Goal: Check status: Check status

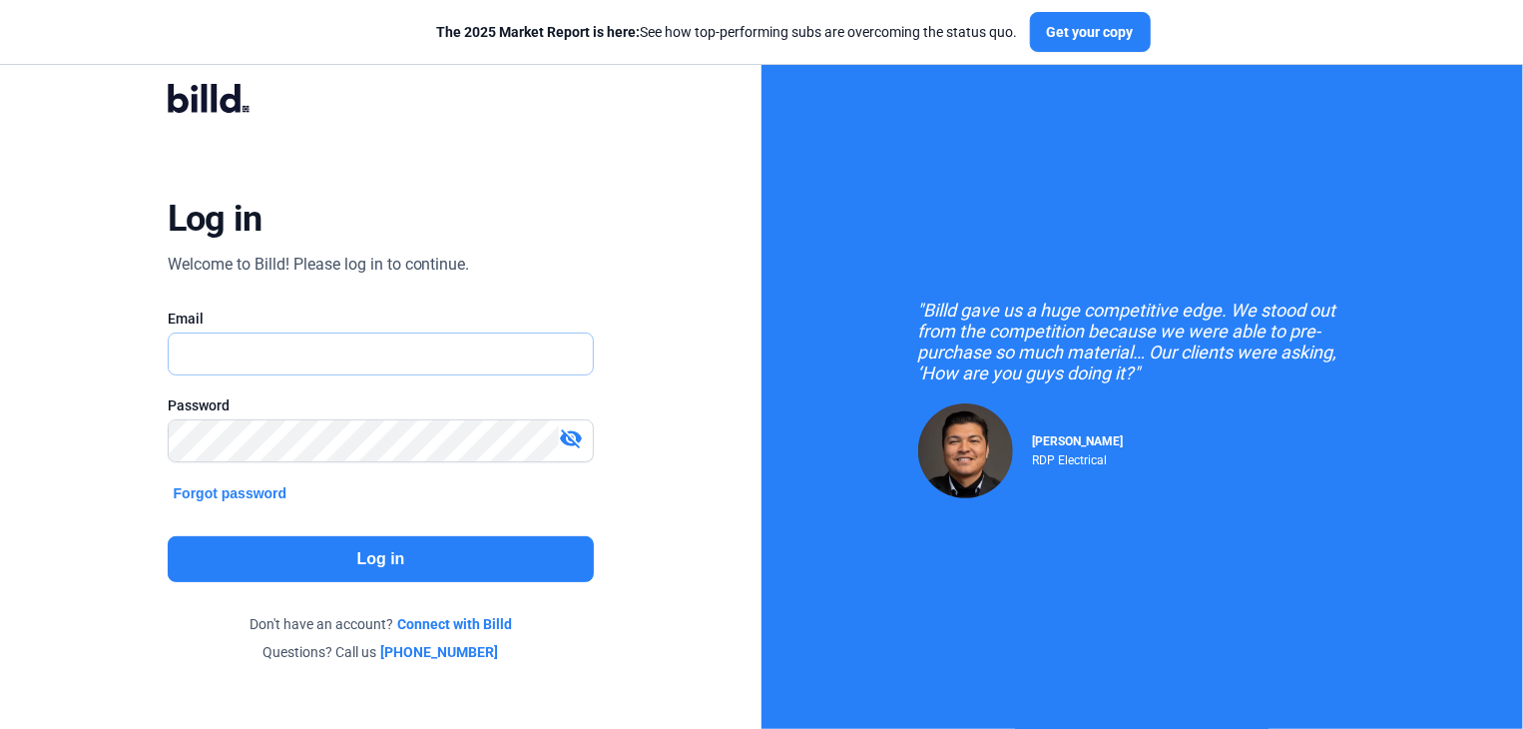
click at [184, 352] on input "text" at bounding box center [370, 353] width 403 height 41
type input "[EMAIL_ADDRESS][DOMAIN_NAME]"
click at [382, 551] on button "Log in" at bounding box center [381, 559] width 427 height 46
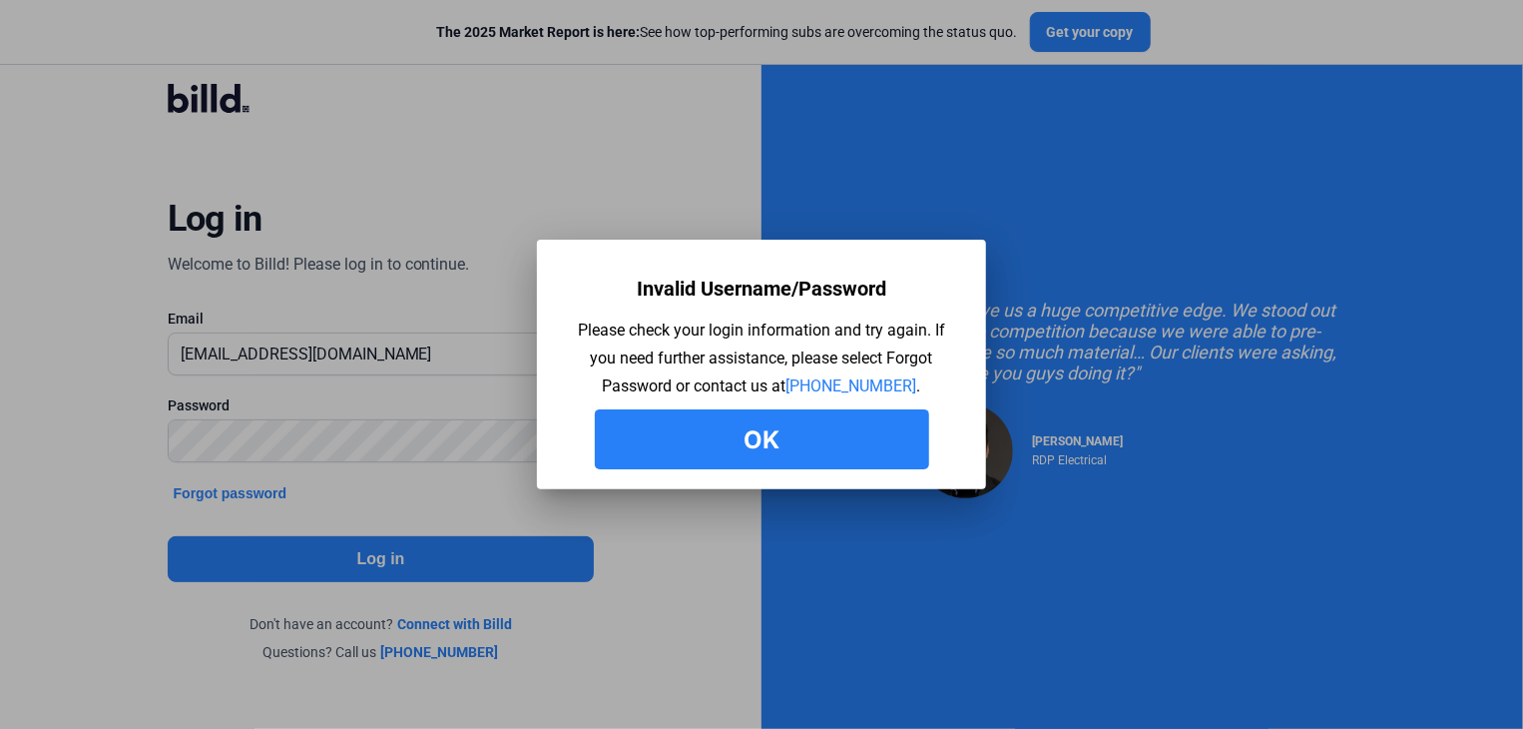
click at [793, 429] on button "Ok" at bounding box center [762, 439] width 334 height 60
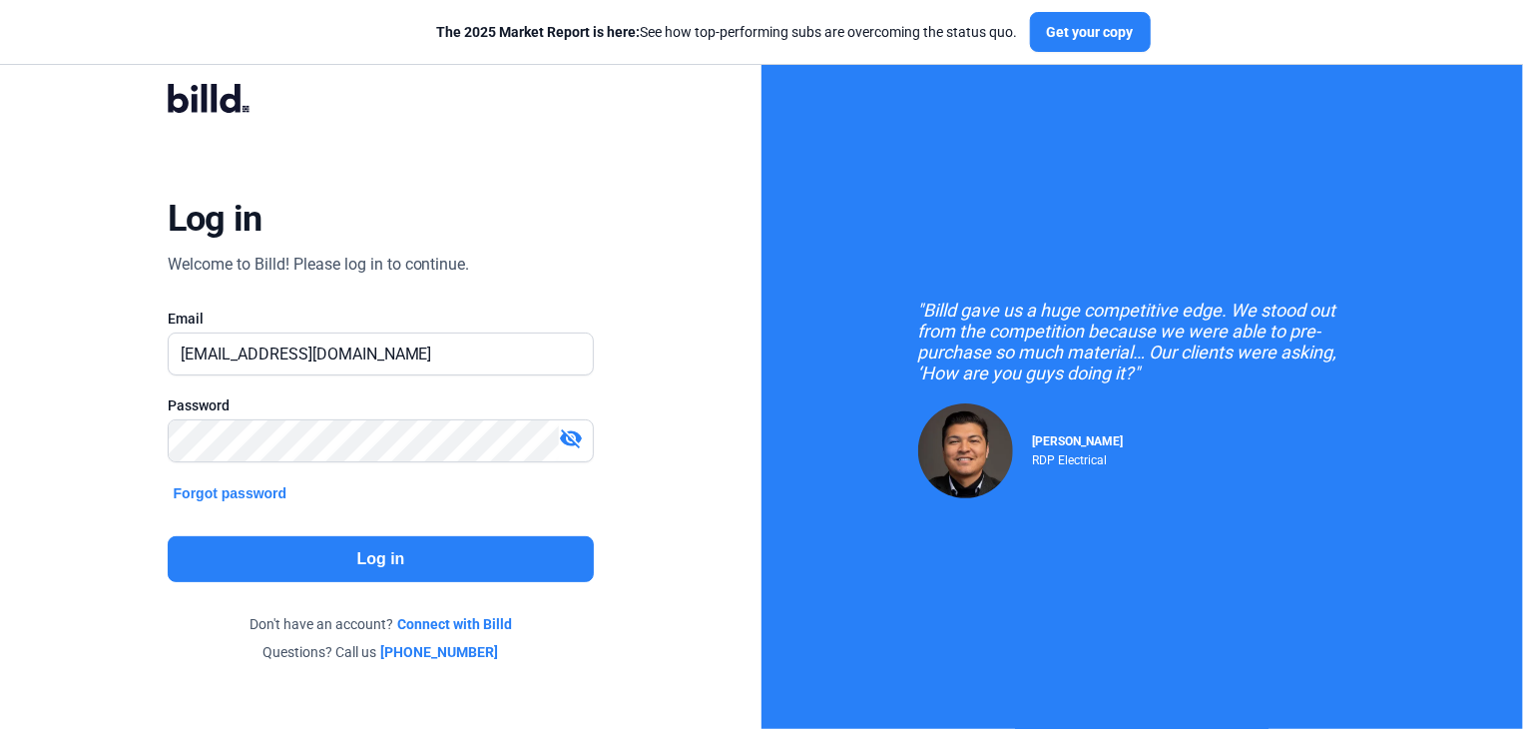
click at [395, 554] on button "Log in" at bounding box center [381, 559] width 427 height 46
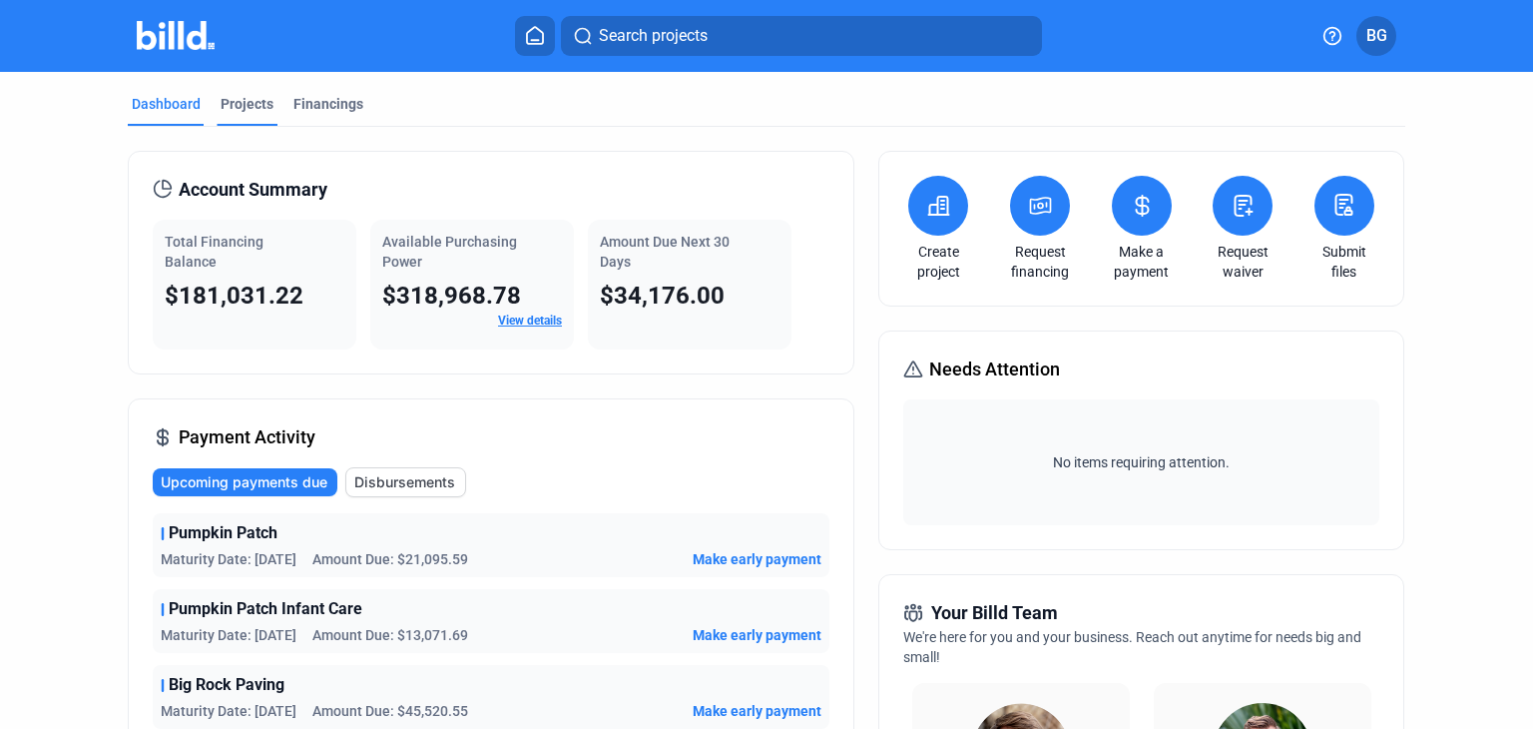
click at [248, 104] on div "Projects" at bounding box center [247, 104] width 53 height 20
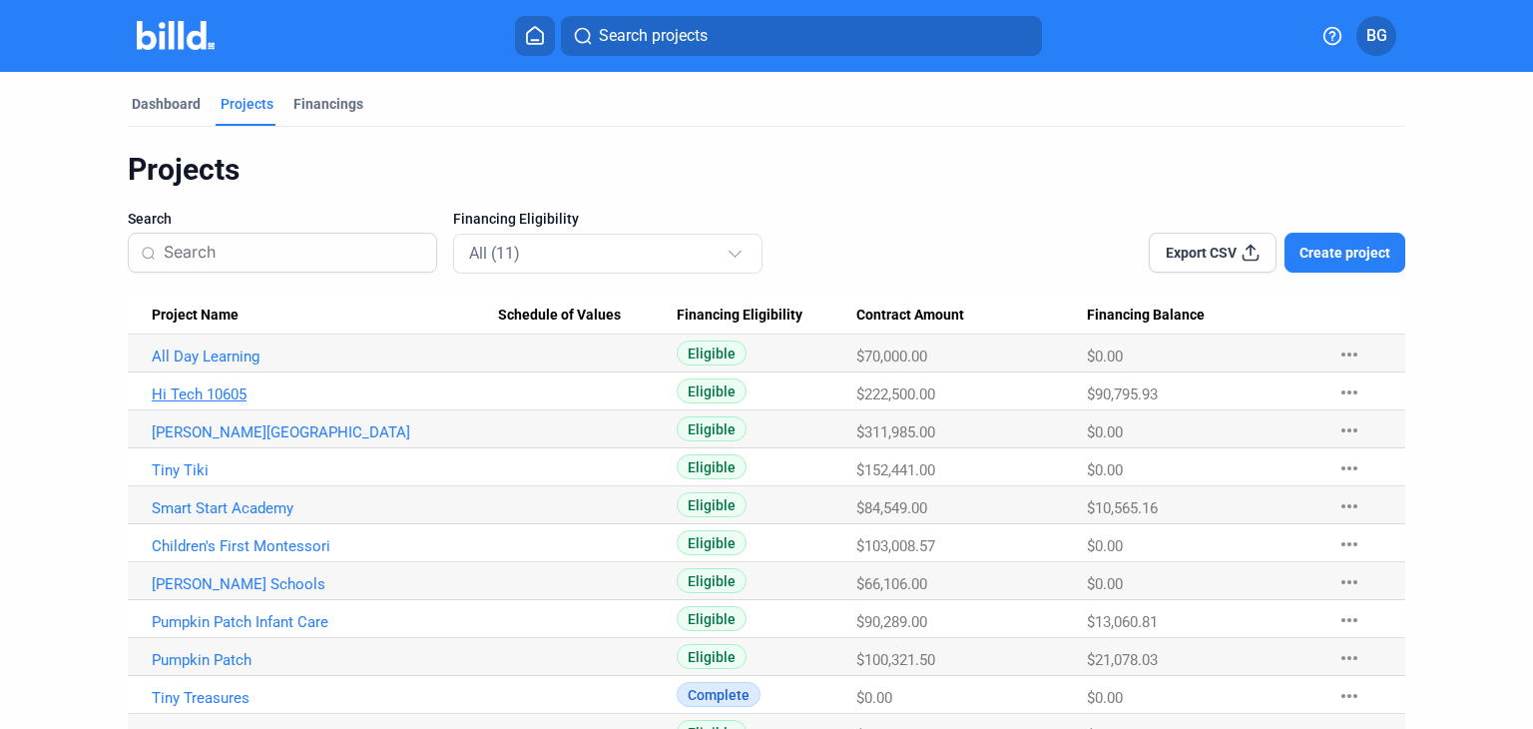
click at [215, 394] on link "Hi Tech 10605" at bounding box center [325, 394] width 346 height 18
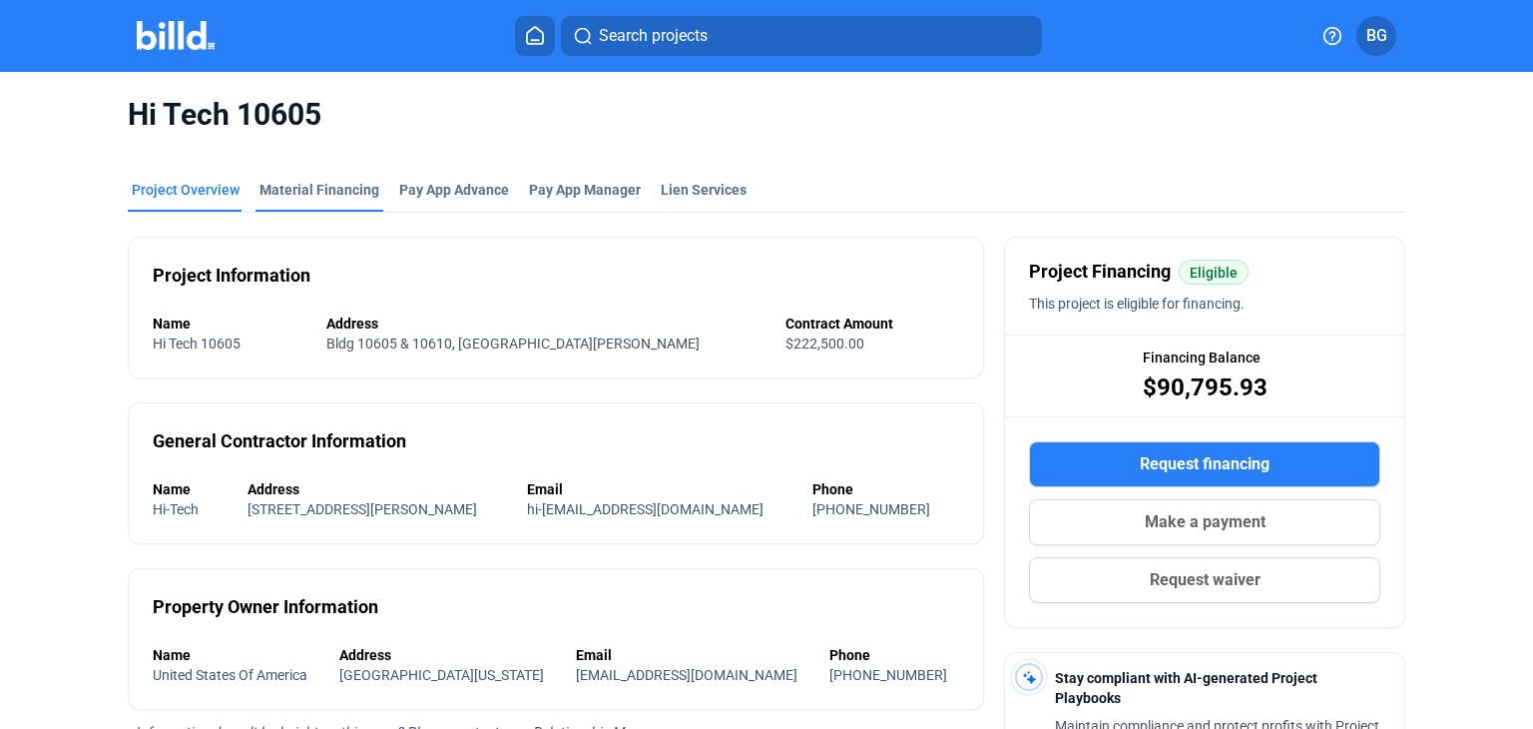
click at [335, 197] on div "Material Financing" at bounding box center [320, 190] width 120 height 20
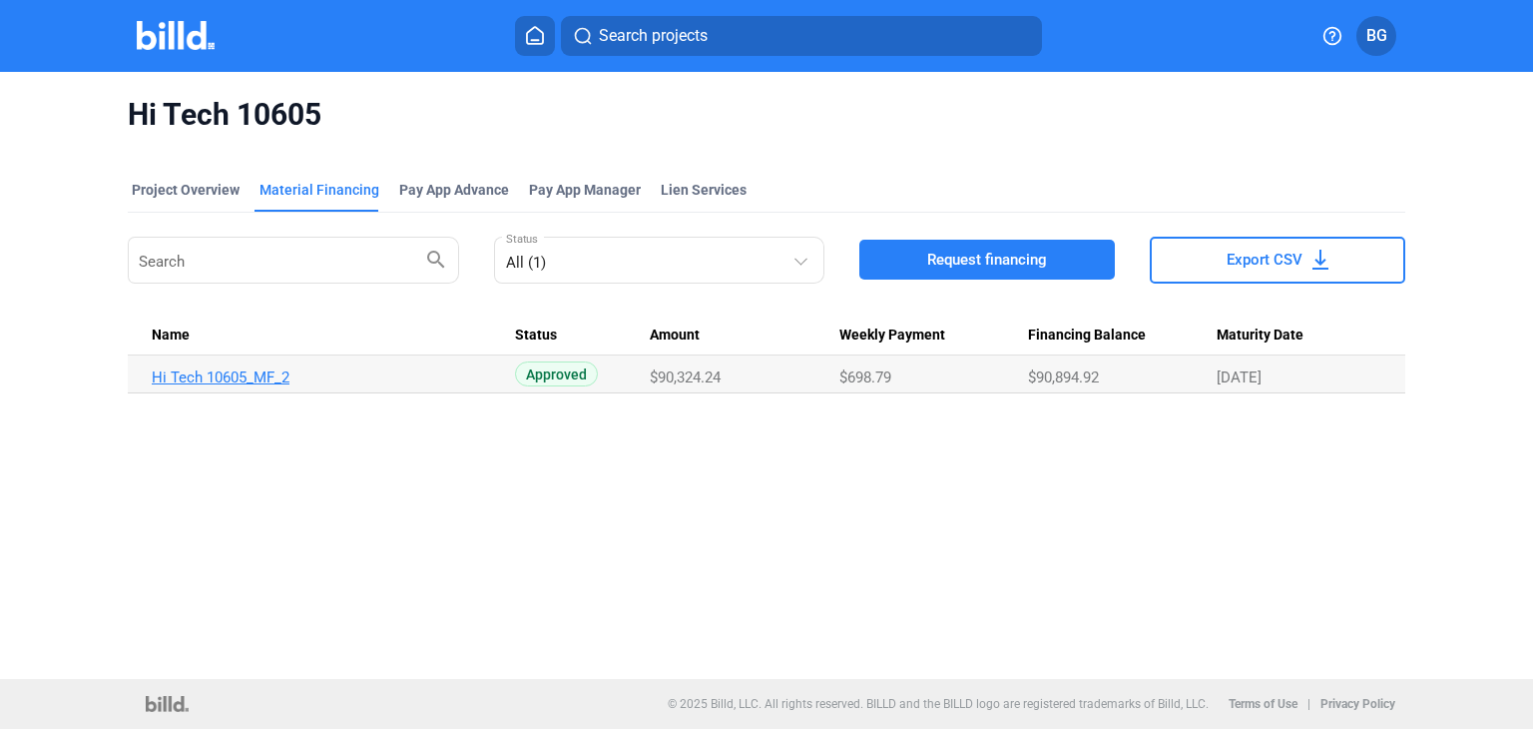
click at [217, 376] on link "Hi Tech 10605_MF_2" at bounding box center [325, 377] width 346 height 18
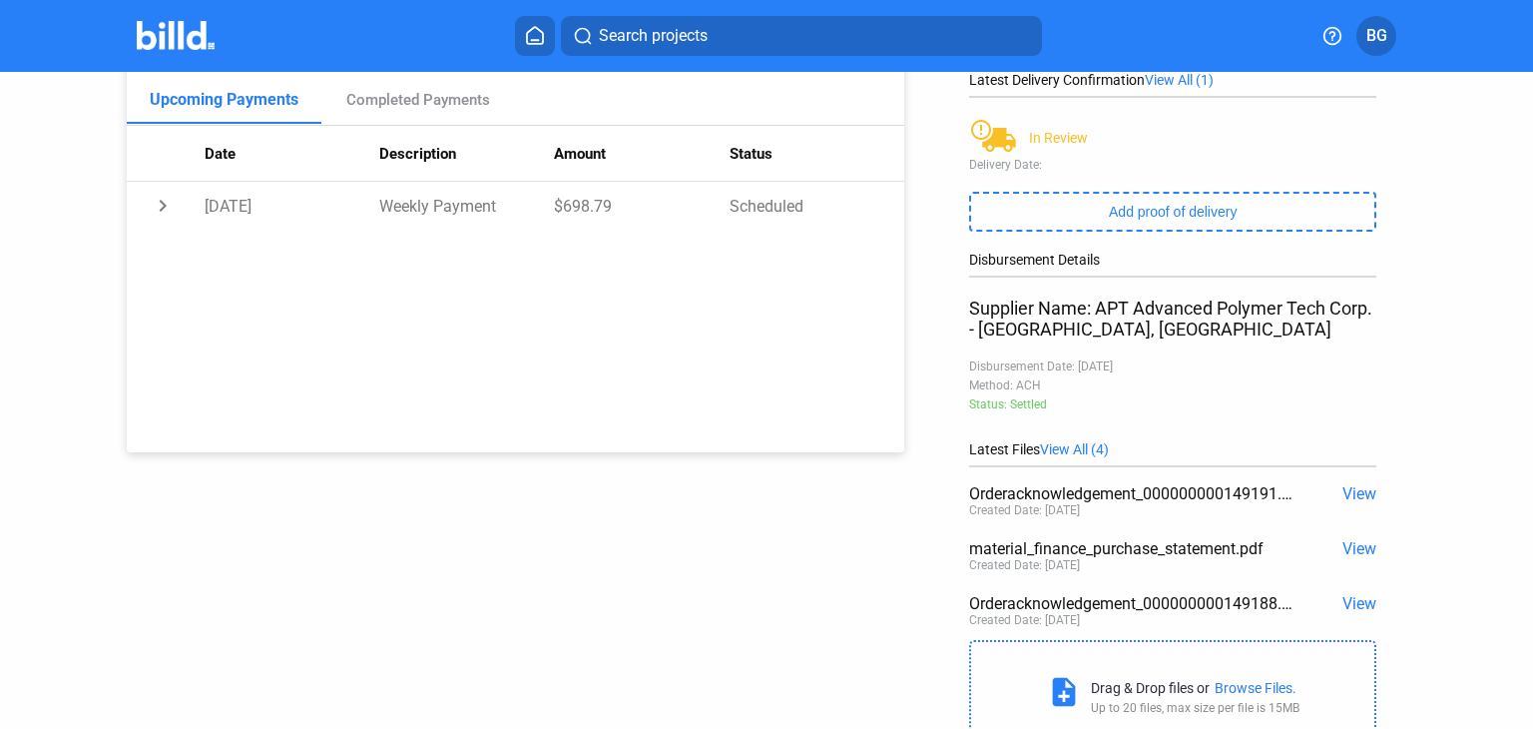
scroll to position [377, 0]
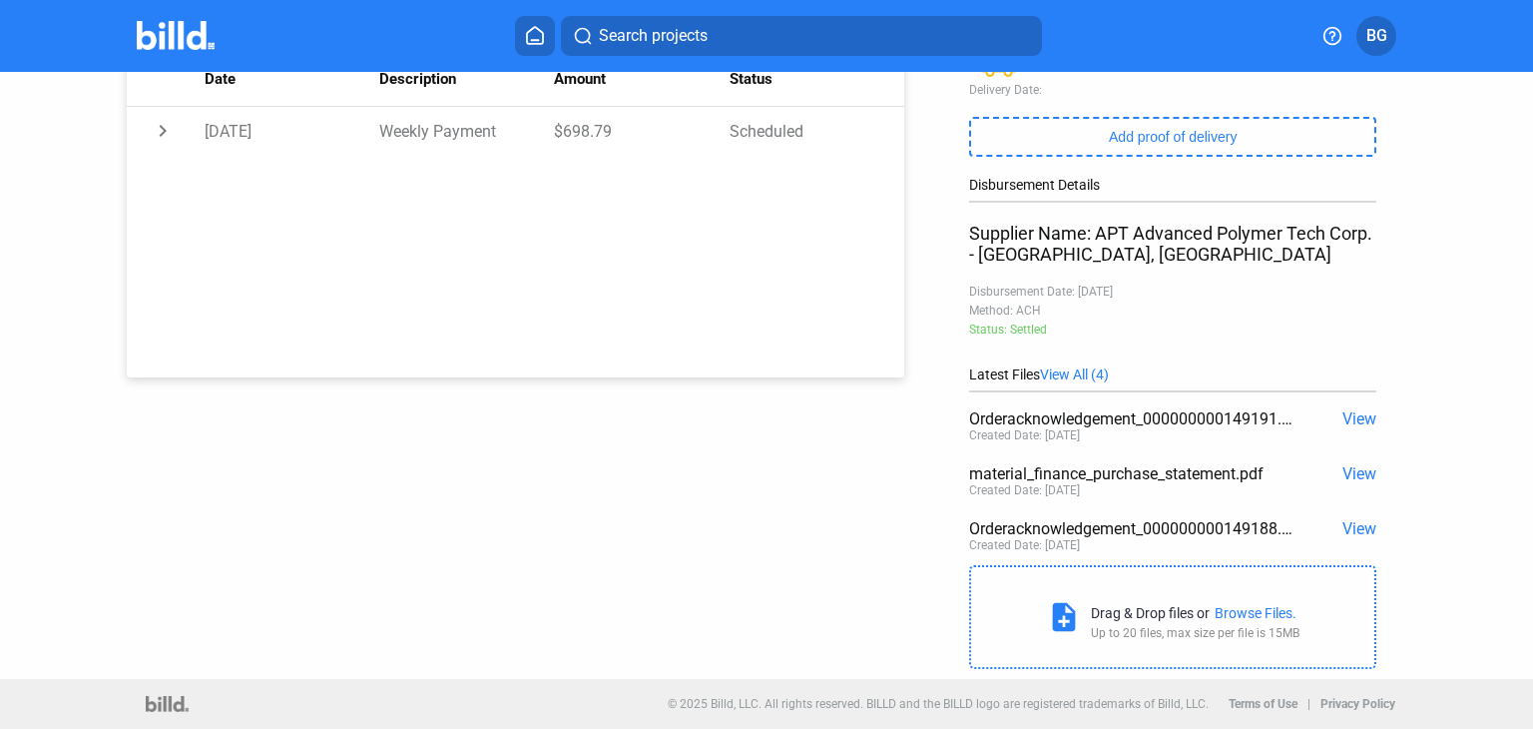
click at [1357, 416] on span "View" at bounding box center [1360, 418] width 34 height 19
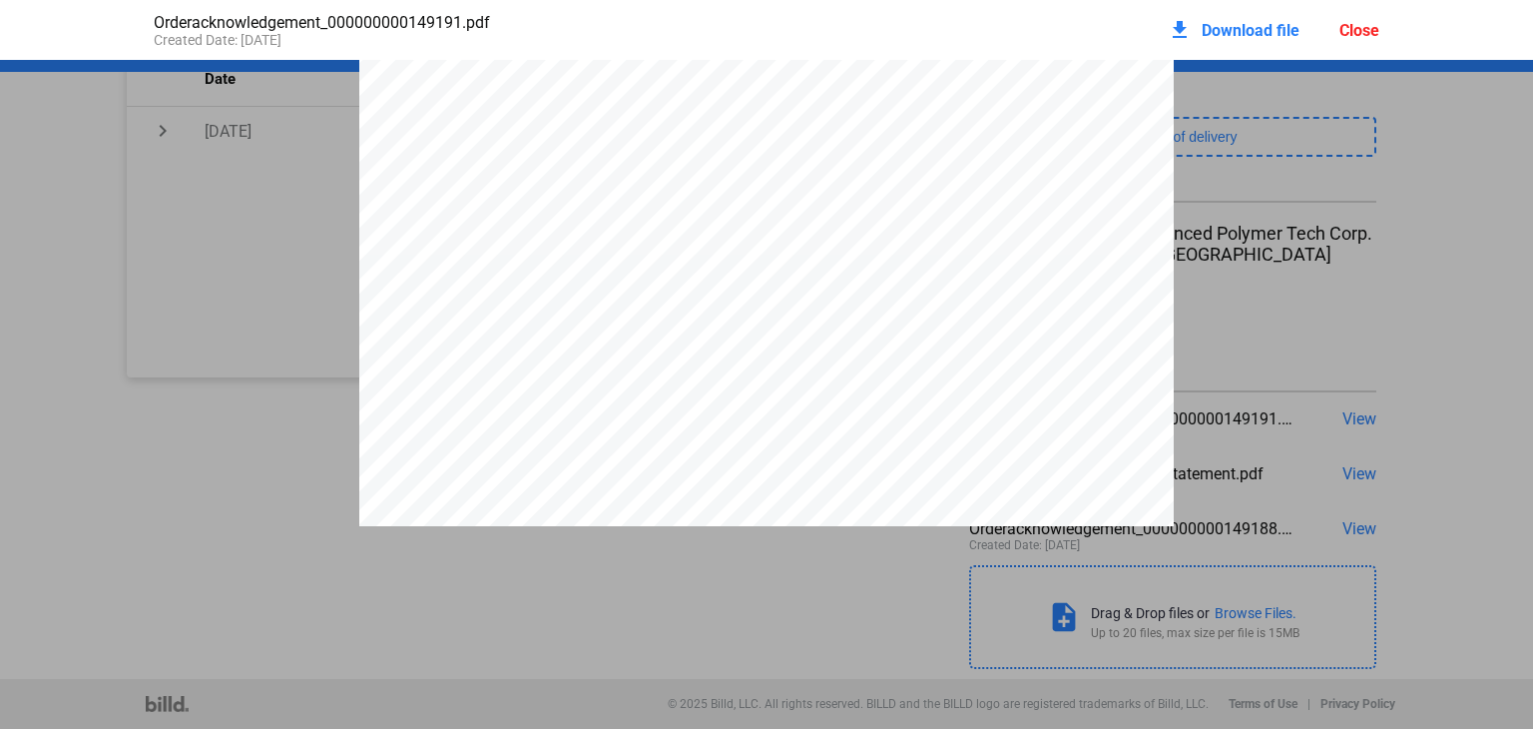
scroll to position [0, 0]
click at [1350, 33] on div "Close" at bounding box center [1360, 30] width 40 height 19
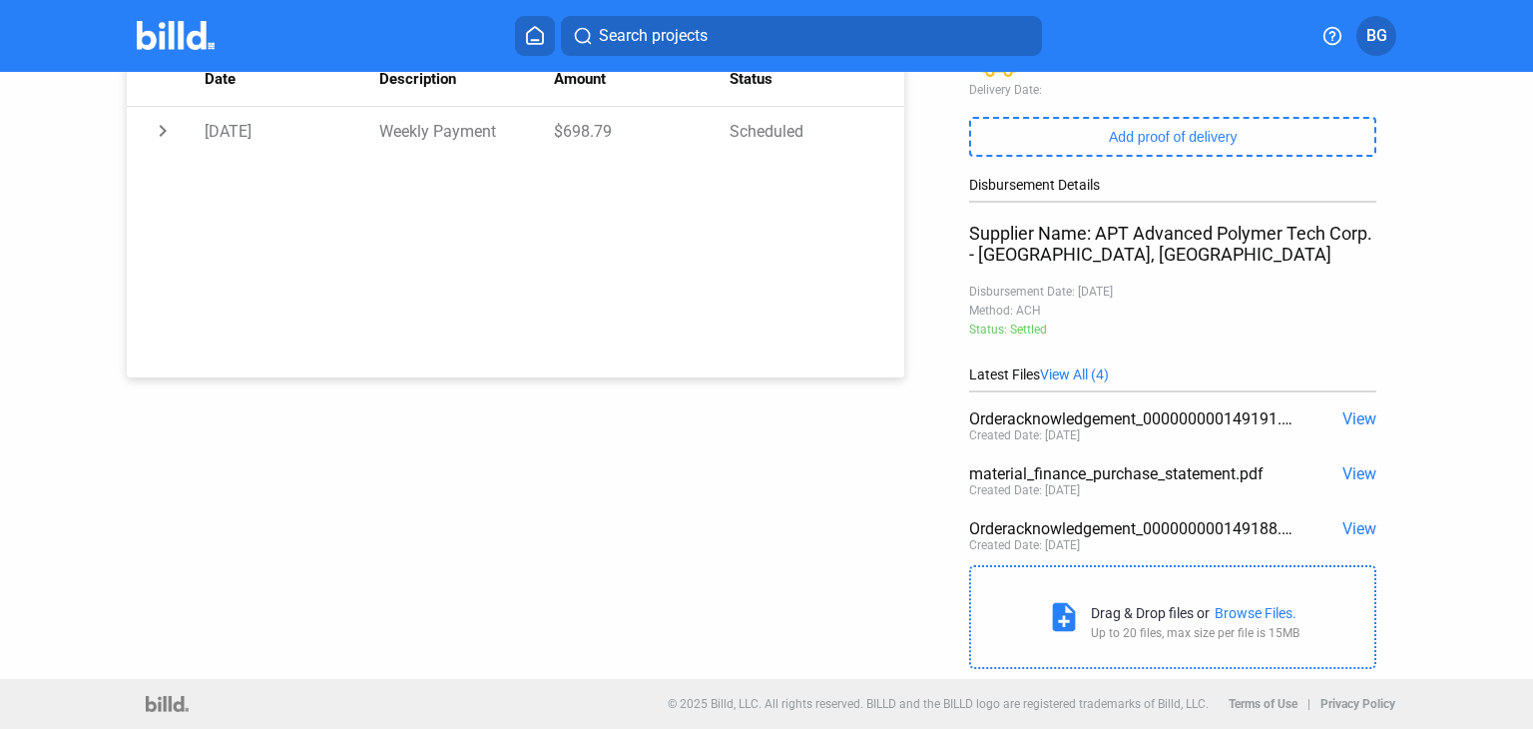
click at [1350, 473] on span "View" at bounding box center [1360, 473] width 34 height 19
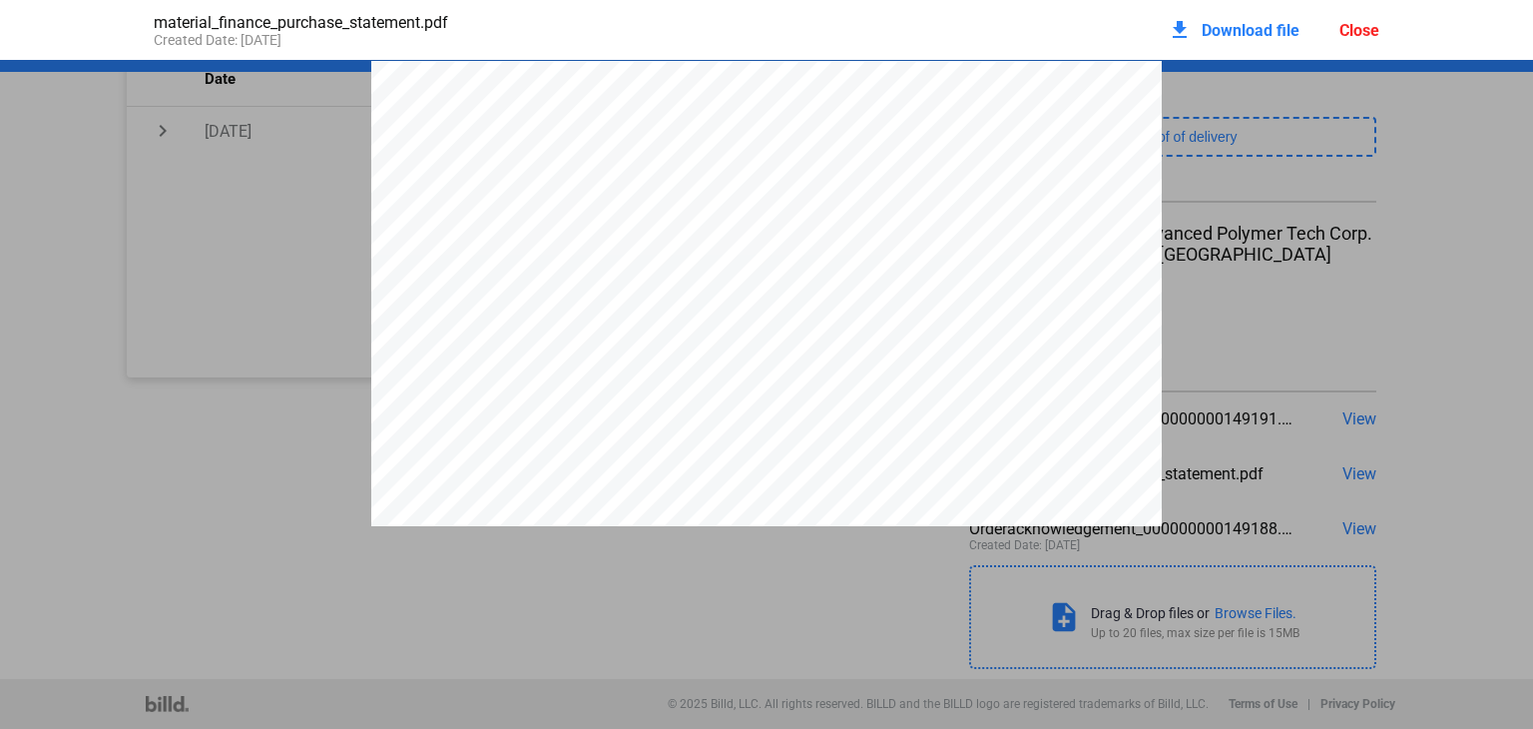
scroll to position [10, 0]
click at [1352, 25] on div "Close" at bounding box center [1360, 30] width 40 height 19
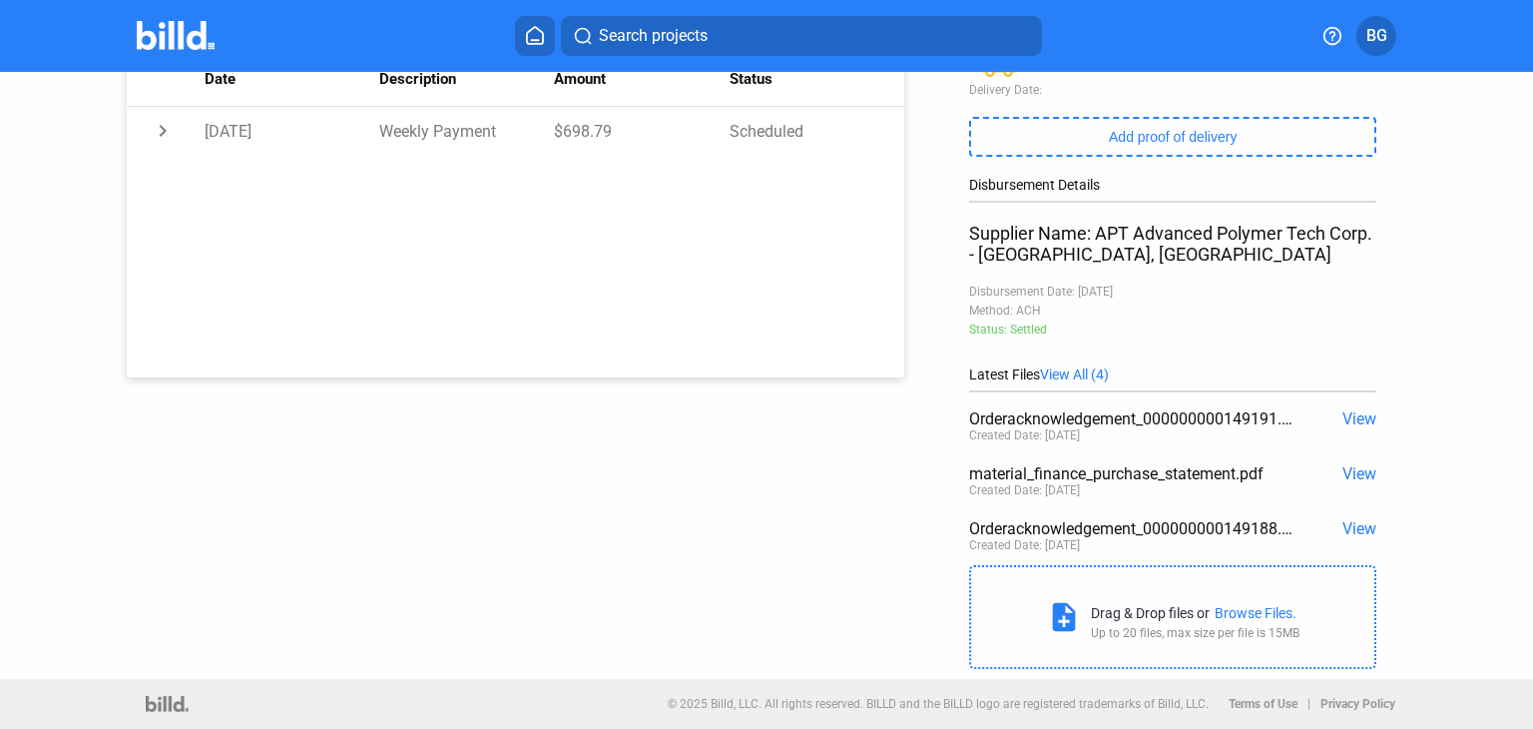
click at [1349, 524] on span "View" at bounding box center [1360, 528] width 34 height 19
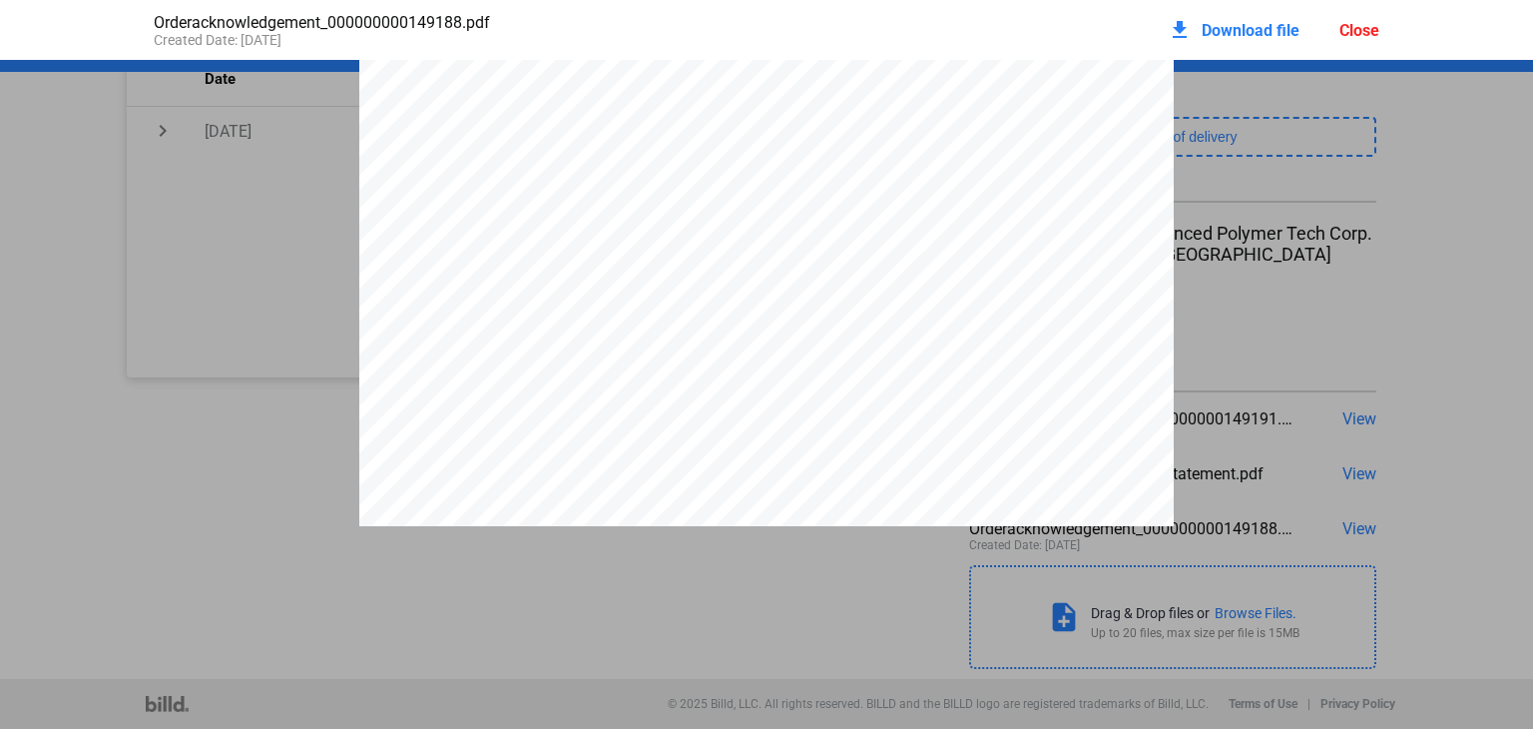
scroll to position [0, 0]
click at [1363, 24] on div "Close" at bounding box center [1360, 30] width 40 height 19
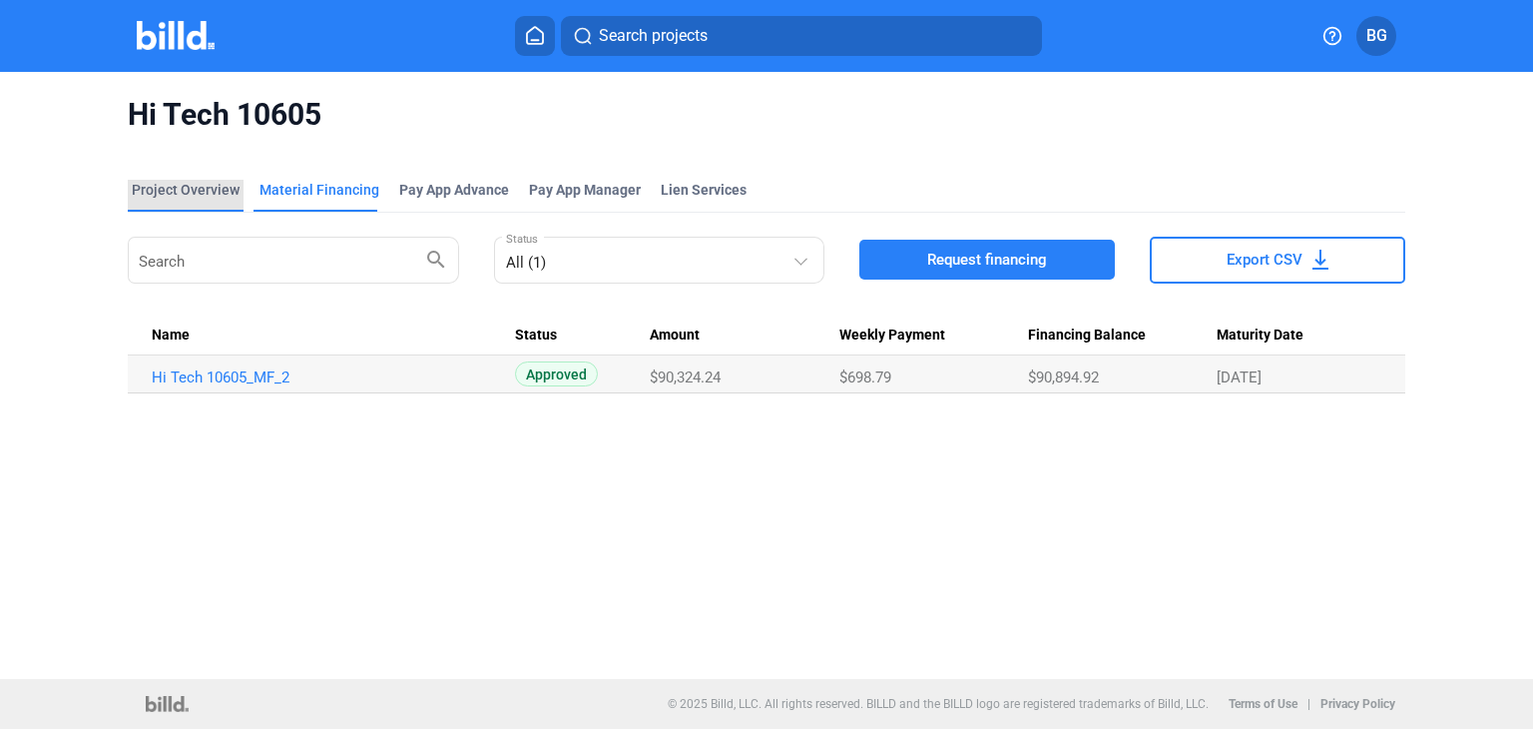
click at [212, 188] on div "Project Overview" at bounding box center [186, 190] width 108 height 20
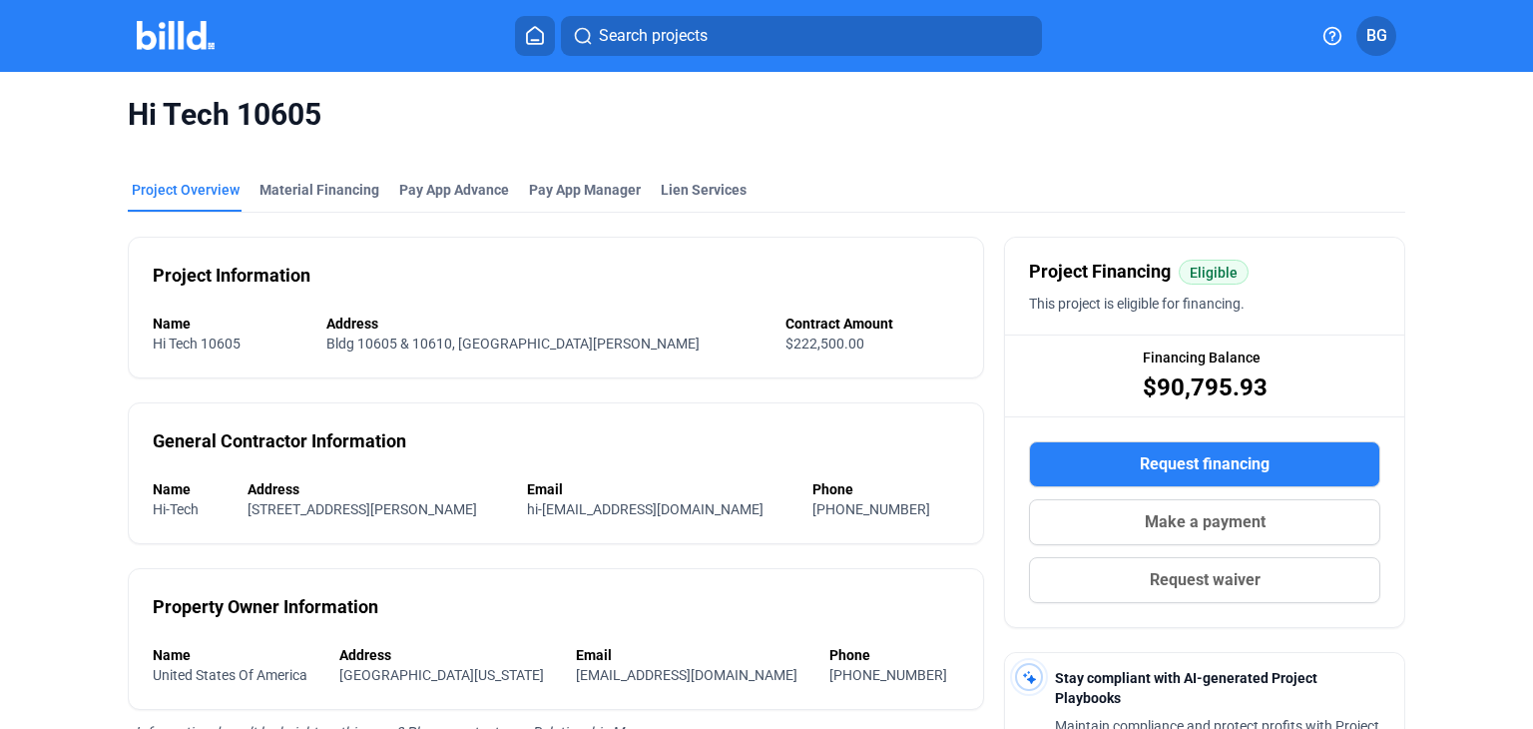
click at [534, 40] on icon at bounding box center [535, 35] width 16 height 17
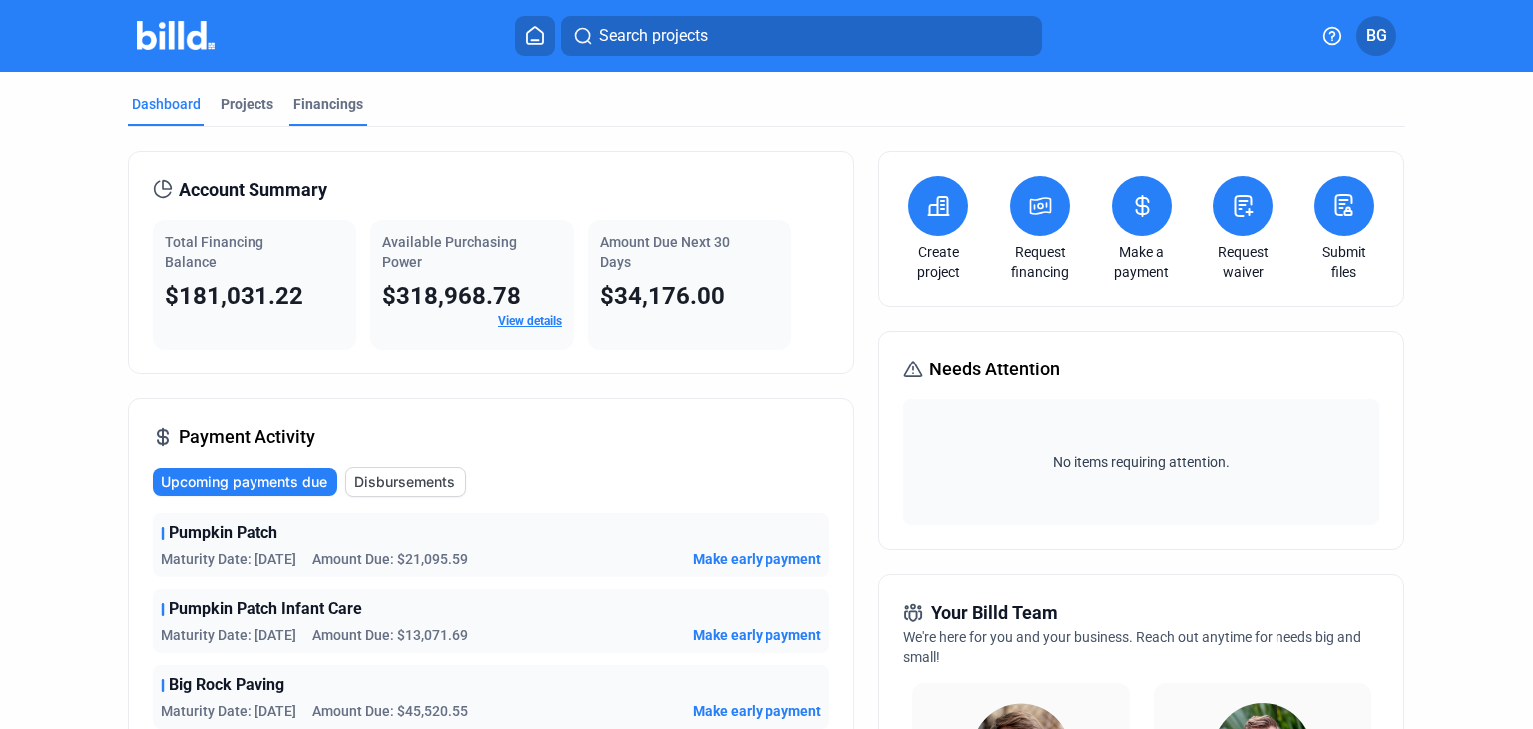
click at [321, 98] on div "Financings" at bounding box center [328, 104] width 70 height 20
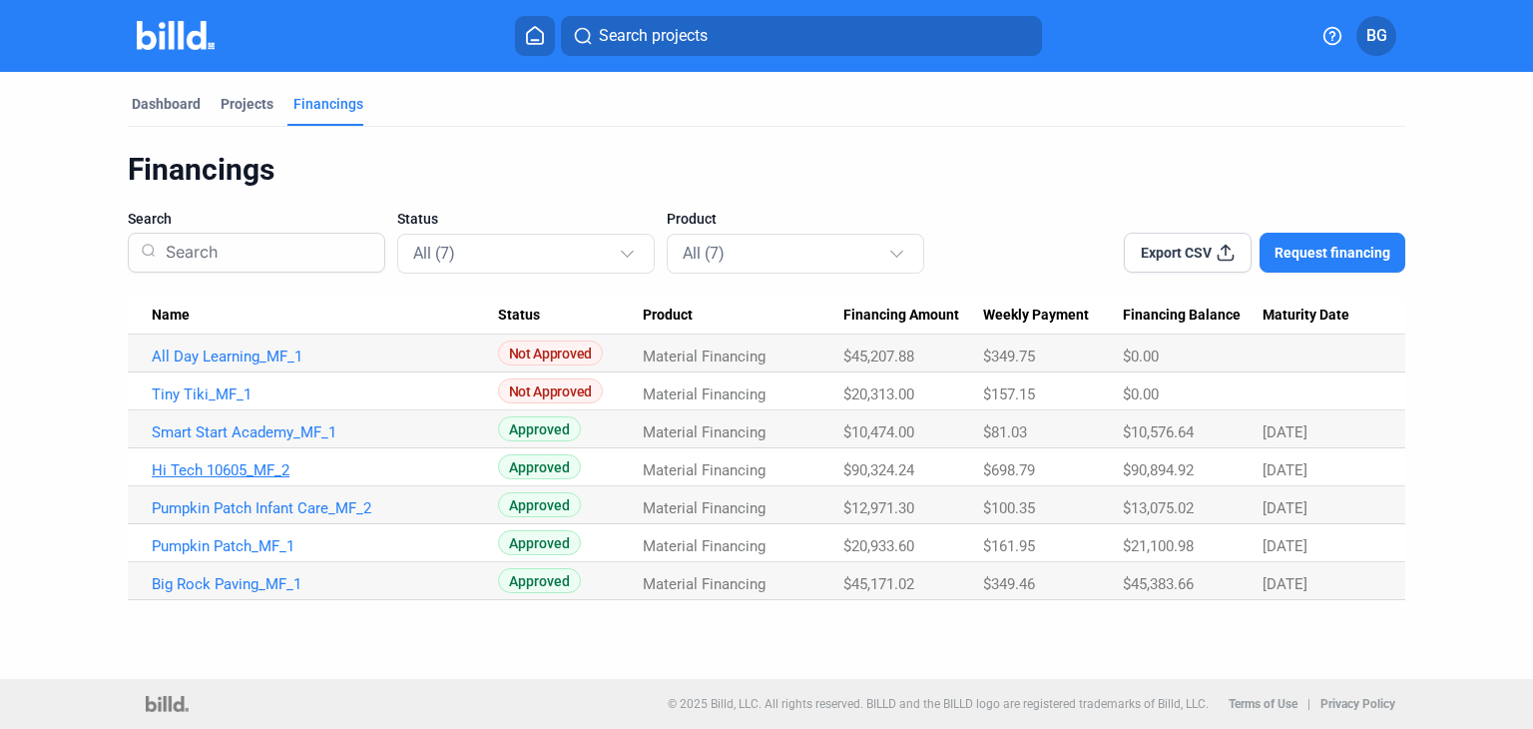
click at [220, 472] on link "Hi Tech 10605_MF_2" at bounding box center [325, 470] width 346 height 18
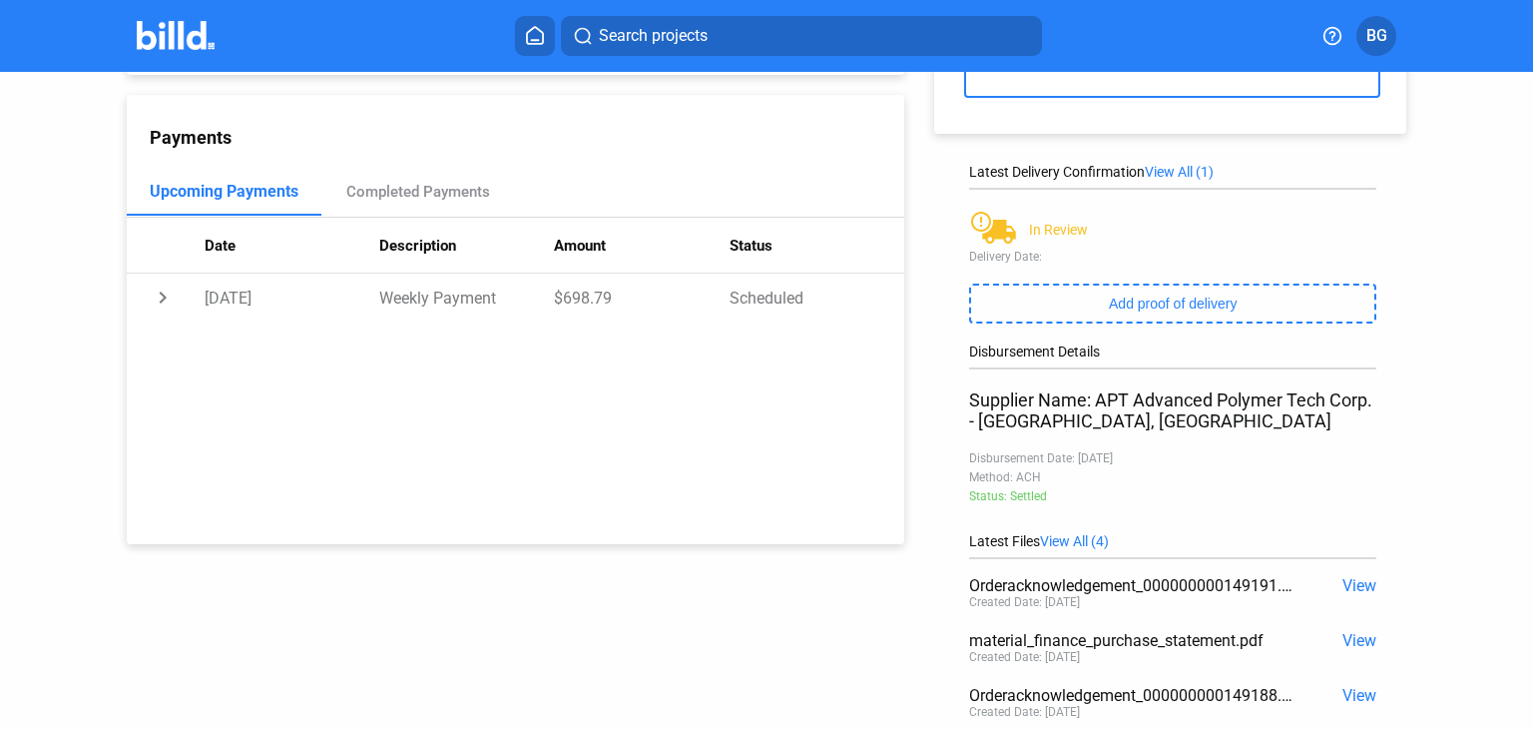
scroll to position [299, 0]
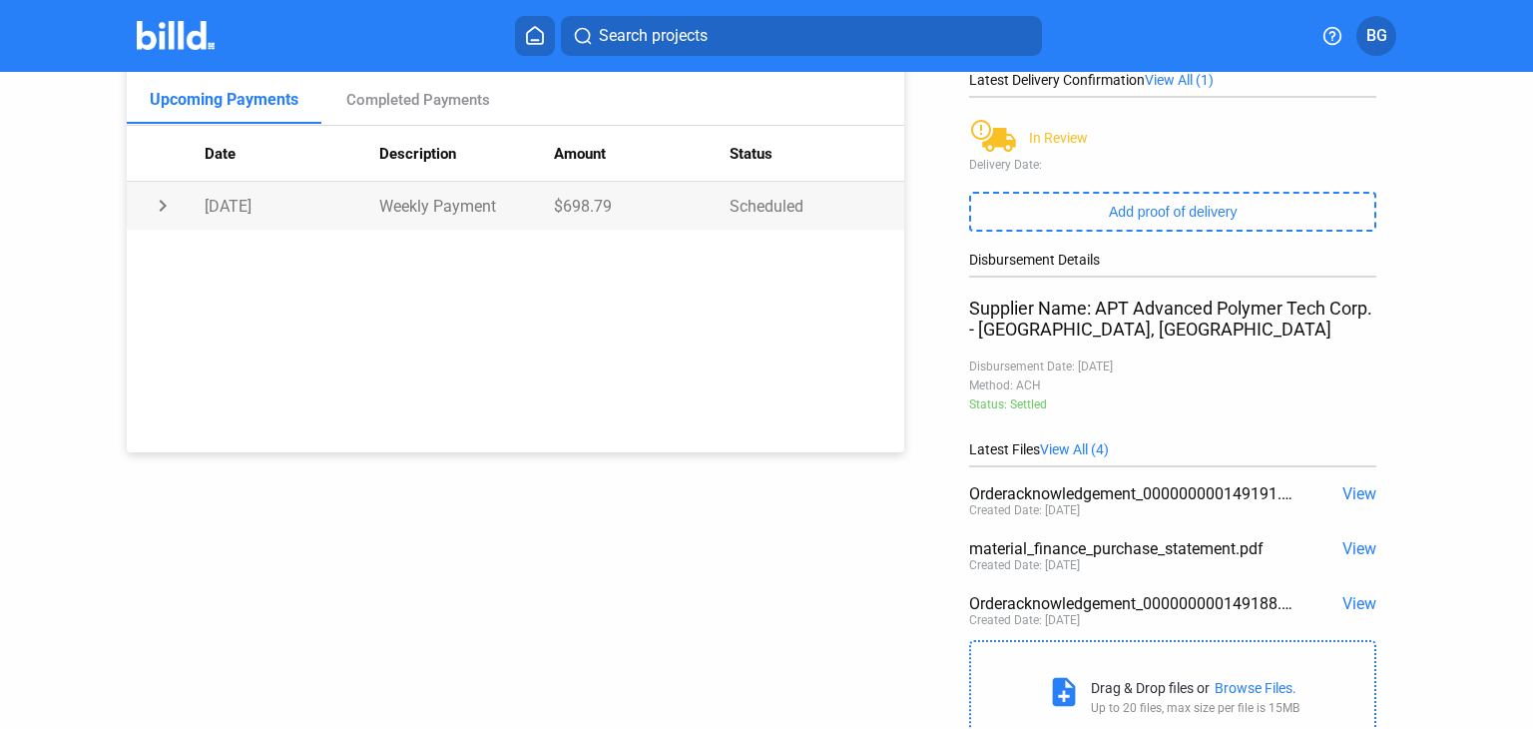
click at [157, 204] on td "chevron_right" at bounding box center [166, 206] width 78 height 48
click at [157, 204] on td "expand_more" at bounding box center [166, 206] width 78 height 48
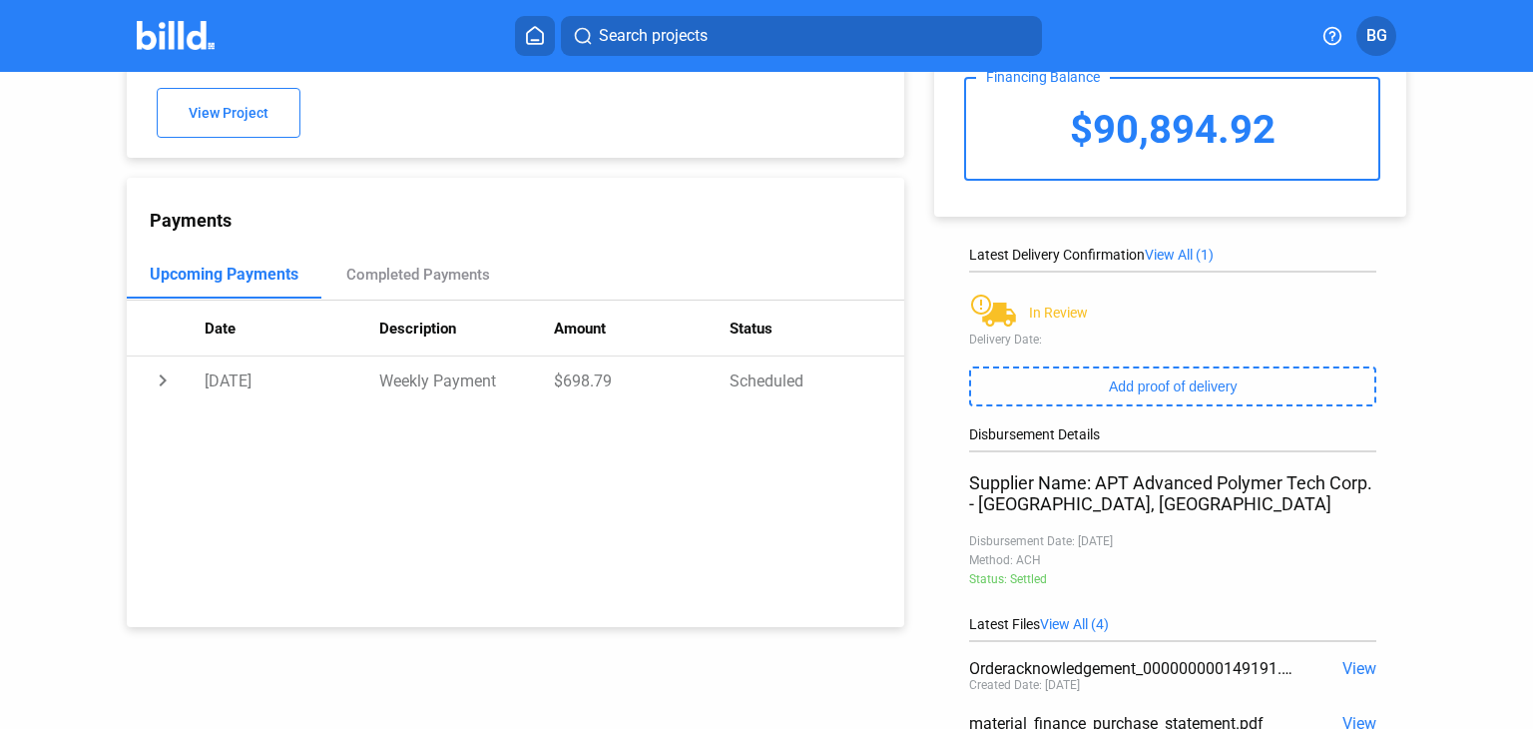
scroll to position [0, 0]
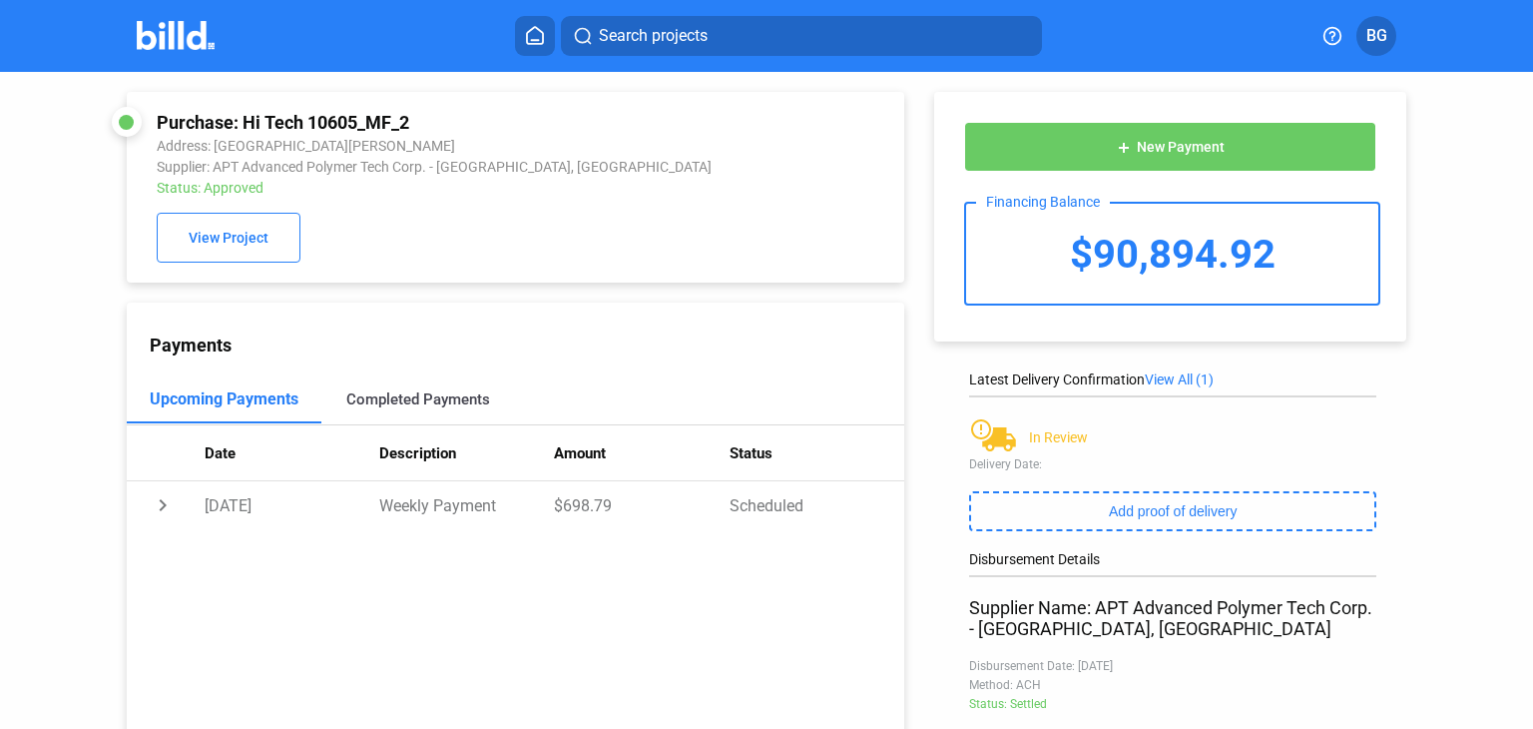
click at [371, 405] on div "Completed Payments" at bounding box center [418, 399] width 144 height 18
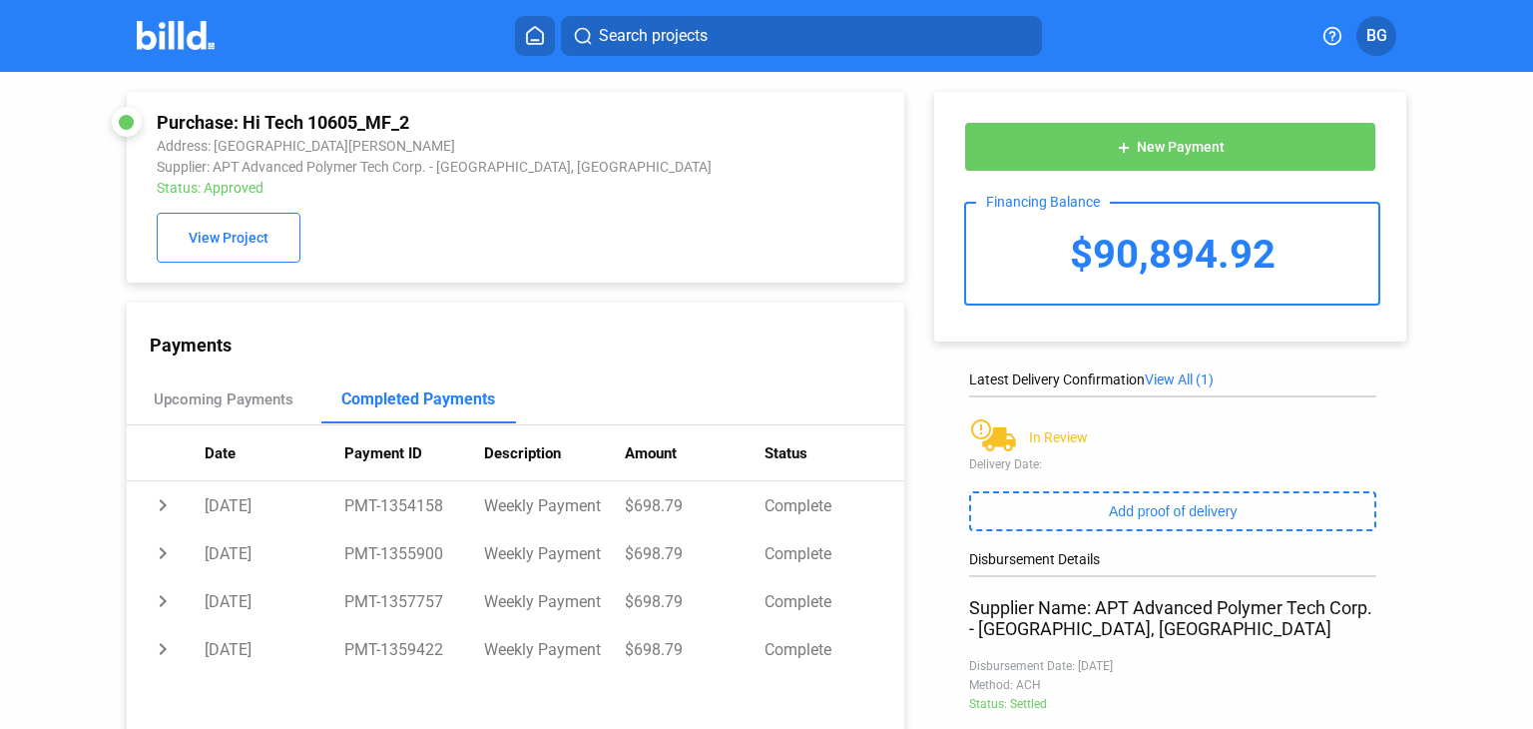
click at [530, 33] on icon at bounding box center [535, 35] width 20 height 19
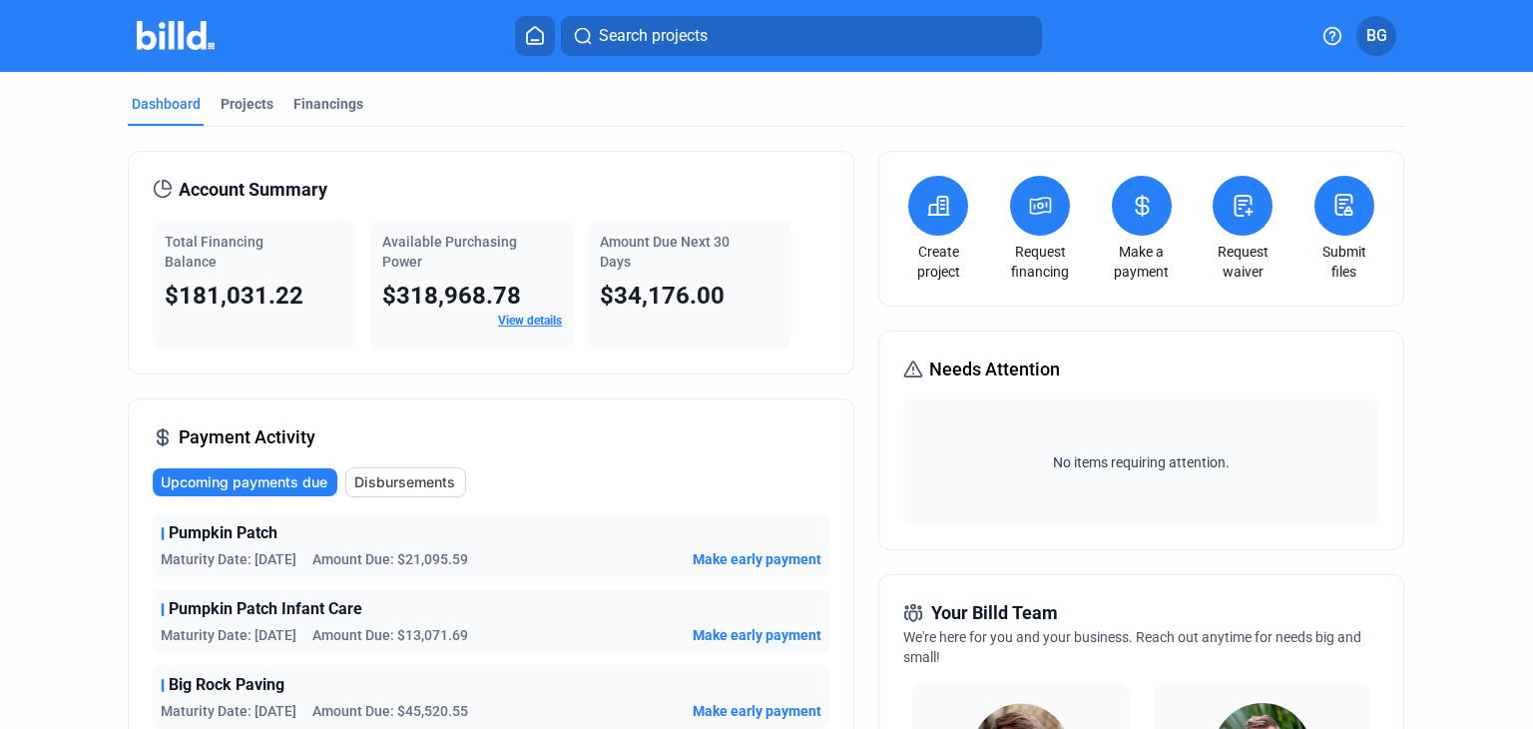
scroll to position [100, 0]
